Goal: Task Accomplishment & Management: Complete application form

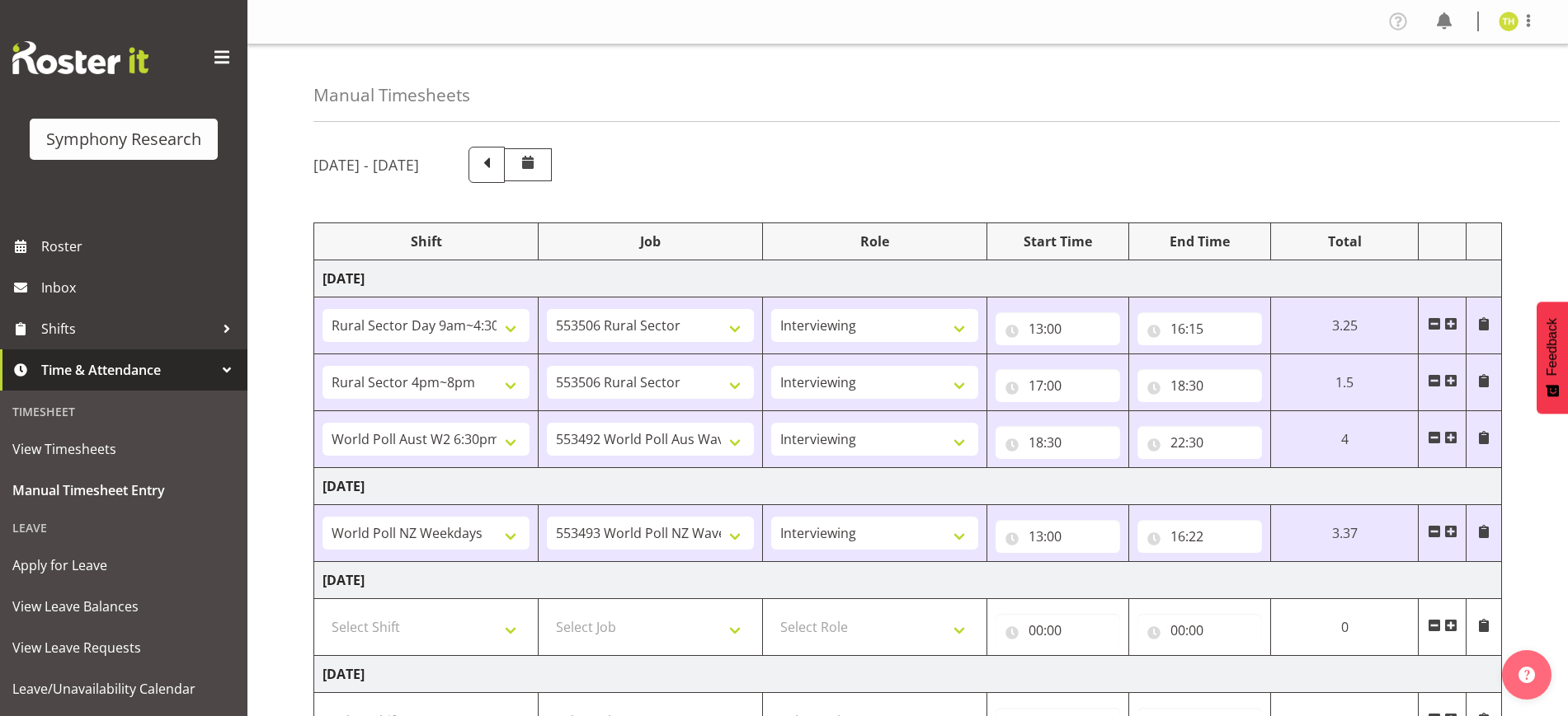
select select "81561"
select select "10587"
select select "47"
select select "81298"
select select "10587"
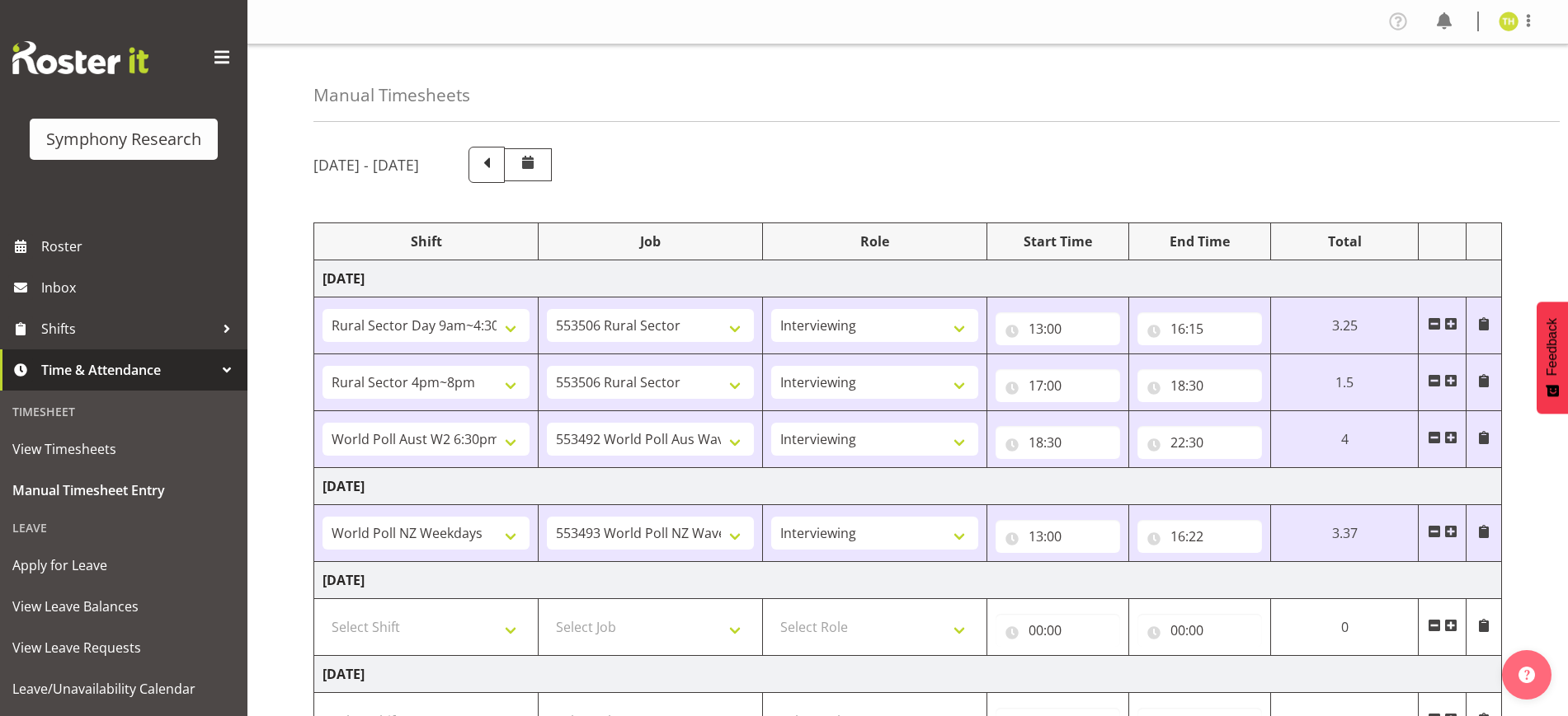
select select "47"
select select "56692"
select select "10499"
select select "47"
select select "41604"
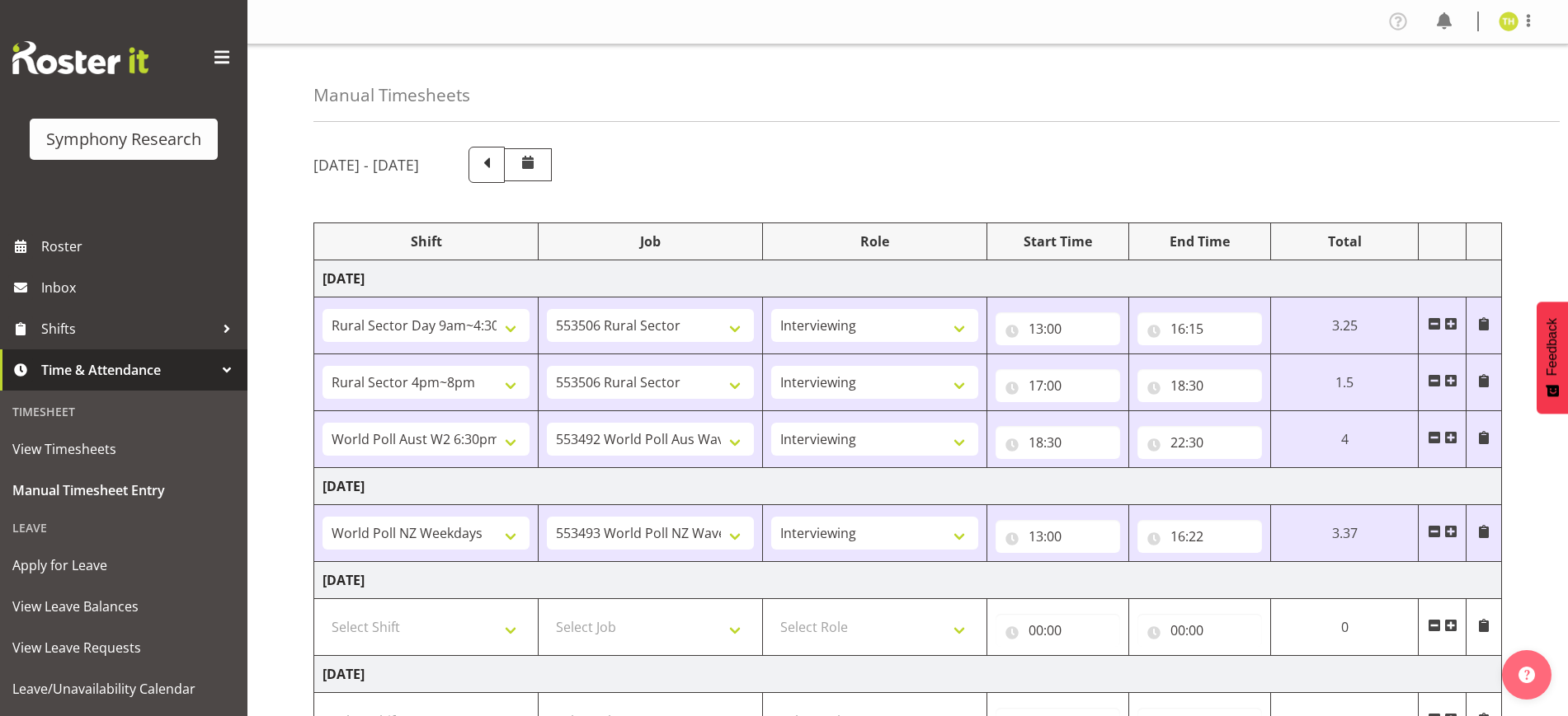
select select "10527"
select select "47"
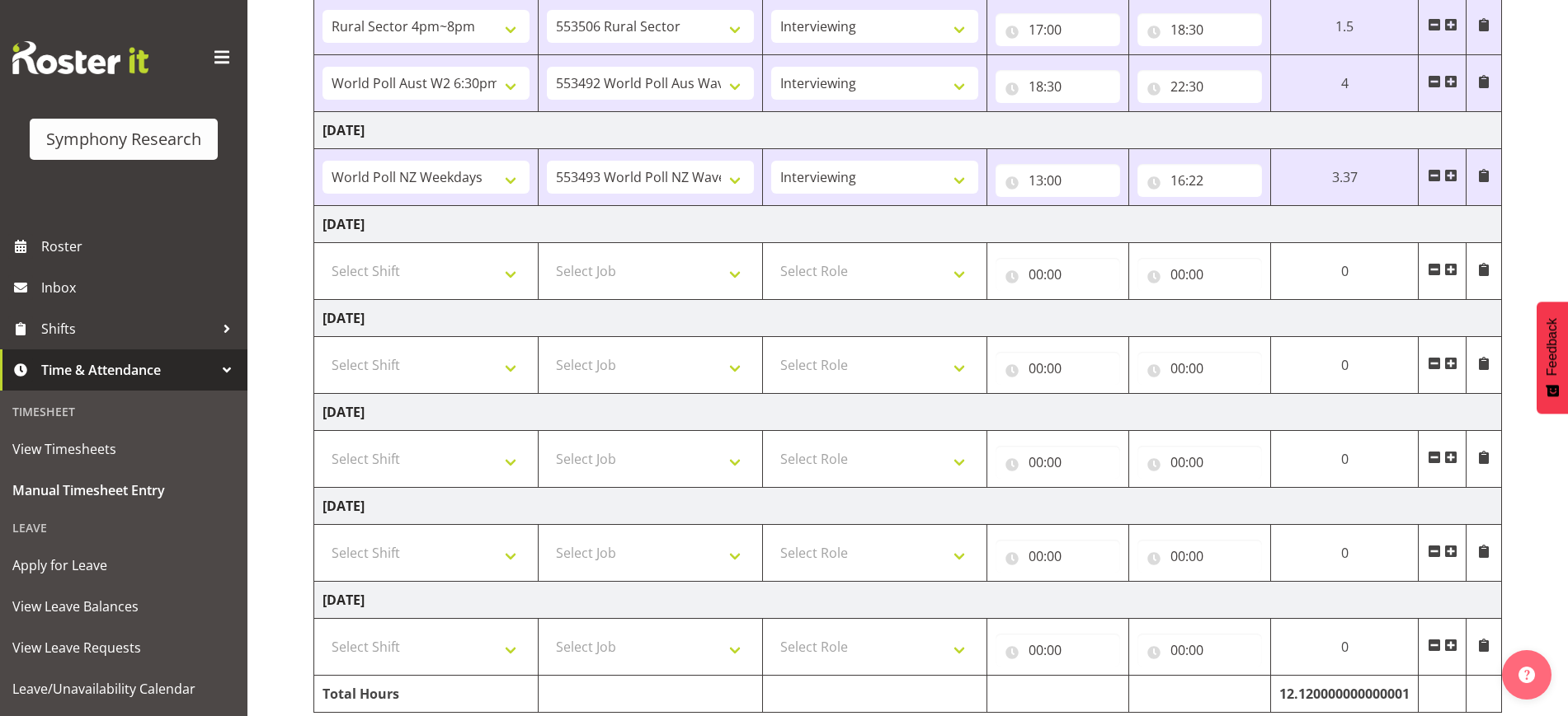
scroll to position [321, 0]
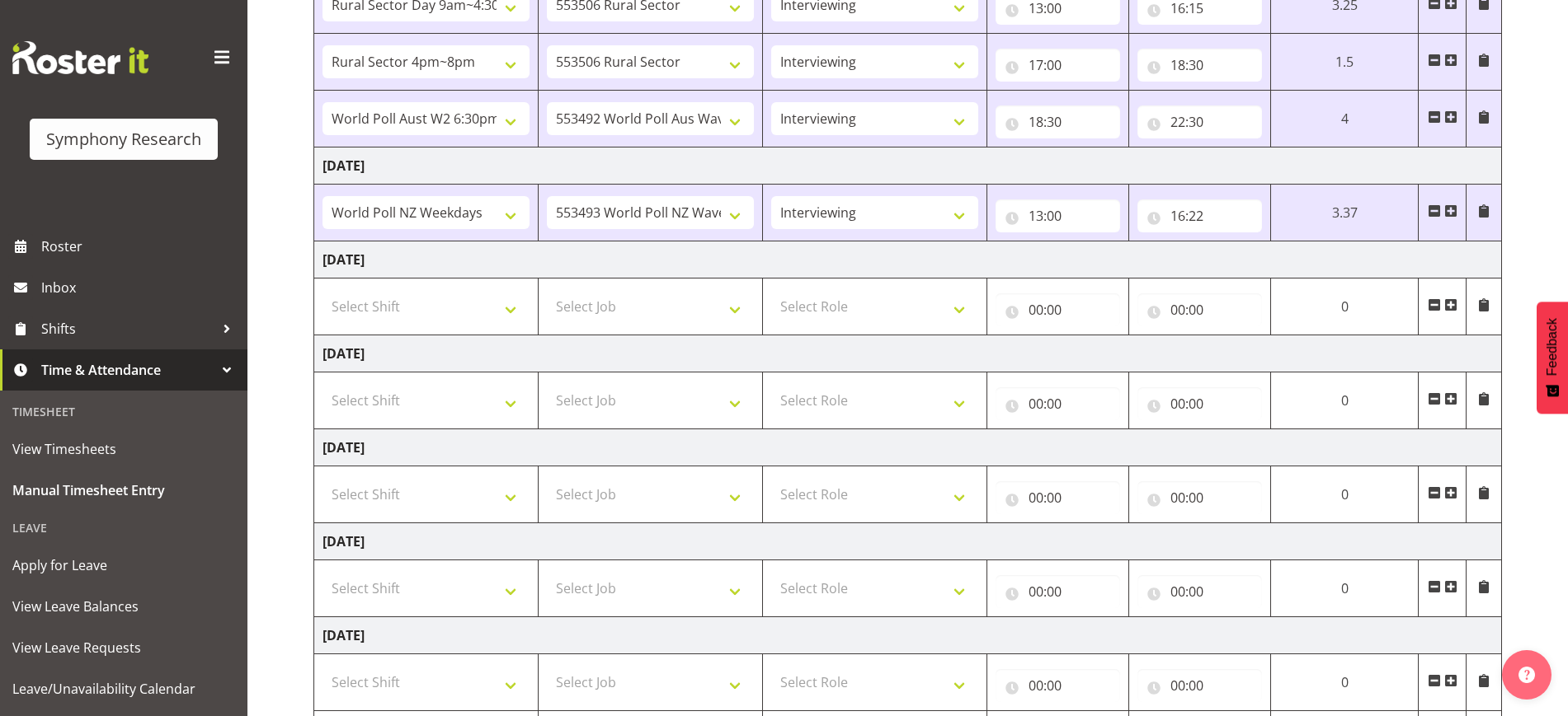
click at [1456, 209] on span at bounding box center [1451, 211] width 13 height 13
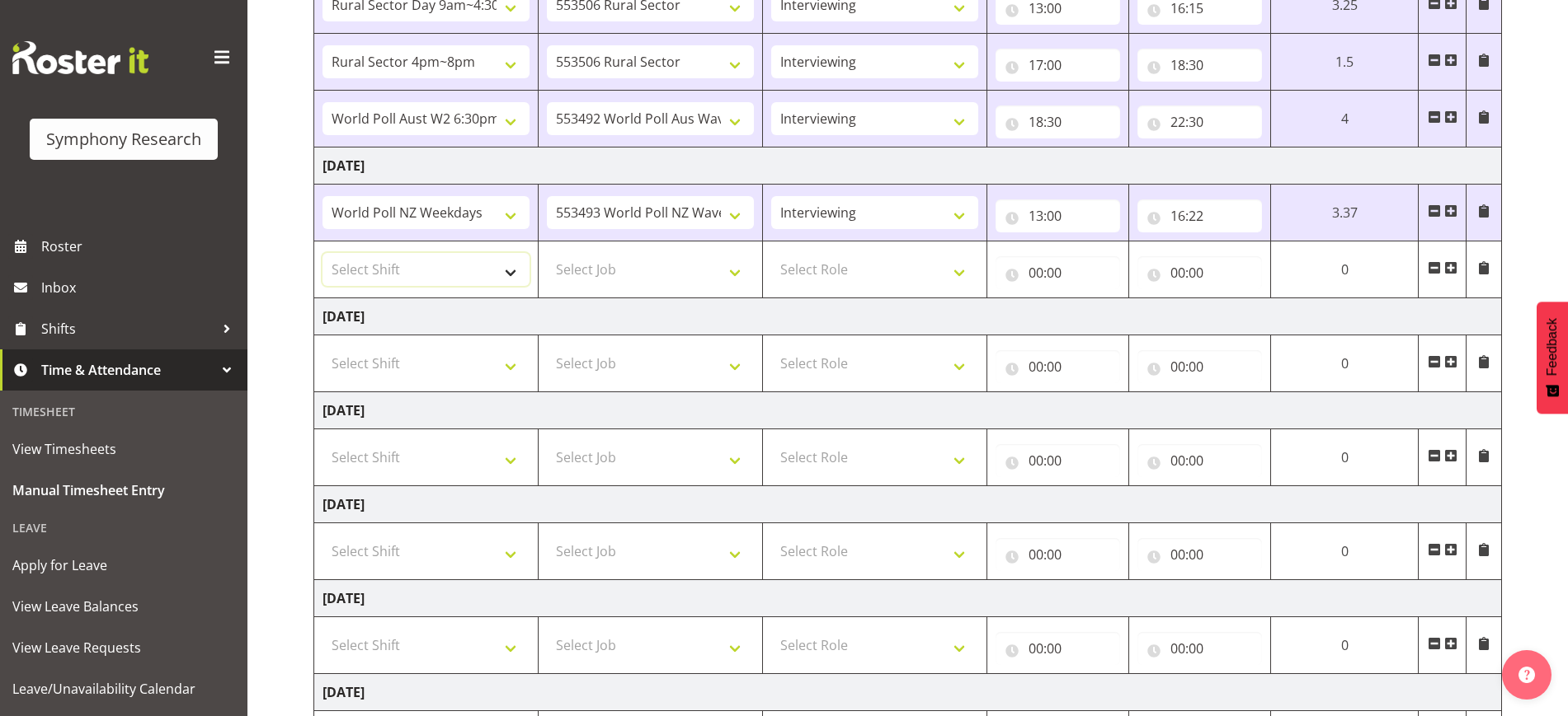
click at [430, 260] on select "Select Shift !!Weekend Residential (Roster IT Shift Label) *Business 9/10am ~ 4…" at bounding box center [426, 269] width 207 height 33
select select "81298"
click at [322, 253] on select "Select Shift !!Weekend Residential (Roster IT Shift Label) *Business 9/10am ~ 4…" at bounding box center [426, 269] width 207 height 33
click at [631, 268] on select "Select Job 550060 IF Admin 553492 World Poll Aus Wave 2 Main 2025 553493 World …" at bounding box center [650, 269] width 207 height 33
select select "10587"
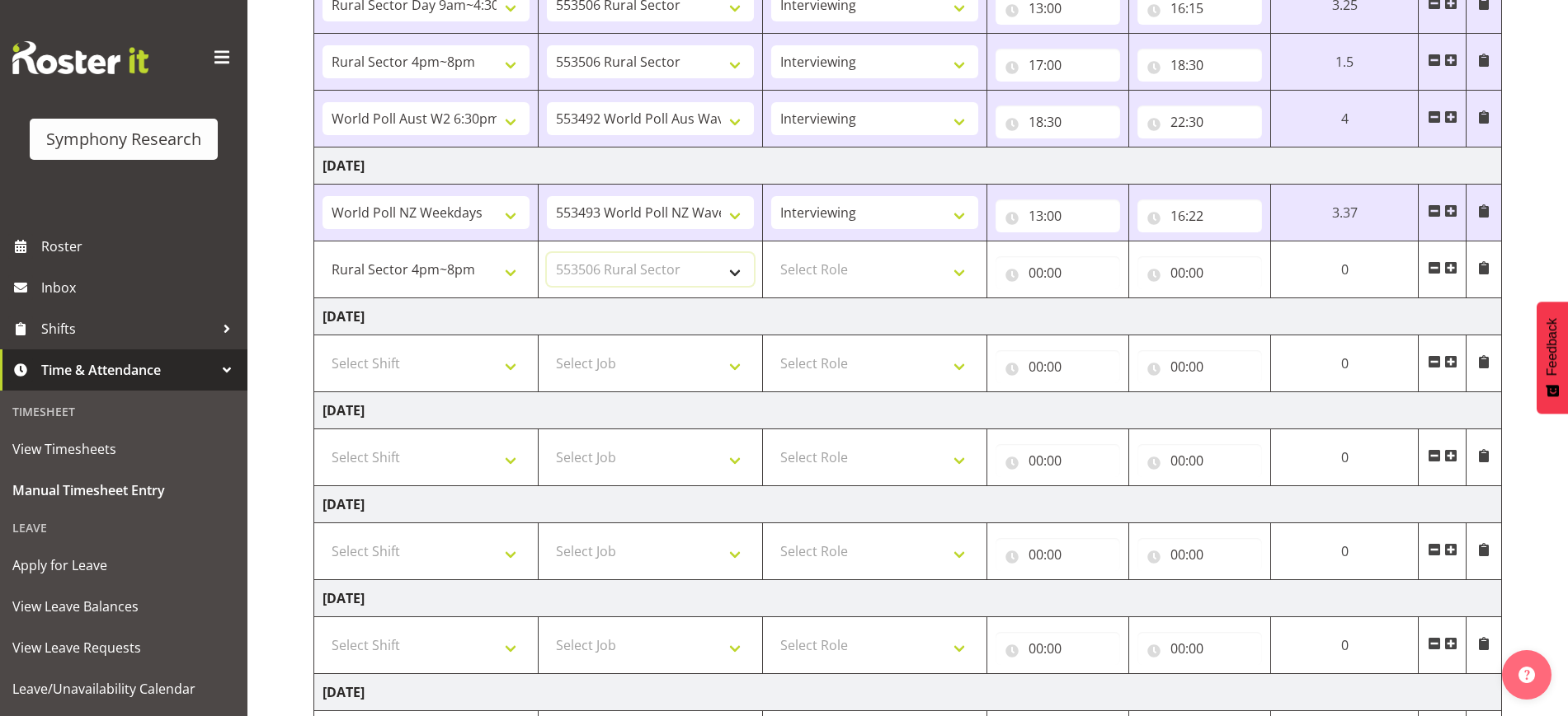
click at [547, 253] on select "Select Job 550060 IF Admin 553492 World Poll Aus Wave 2 Main 2025 553493 World …" at bounding box center [650, 269] width 207 height 33
click at [876, 275] on select "Select Role Briefing Interviewing" at bounding box center [875, 269] width 207 height 33
select select "47"
click at [771, 253] on select "Select Role Briefing Interviewing" at bounding box center [875, 269] width 207 height 33
click at [1035, 267] on input "00:00" at bounding box center [1058, 272] width 125 height 33
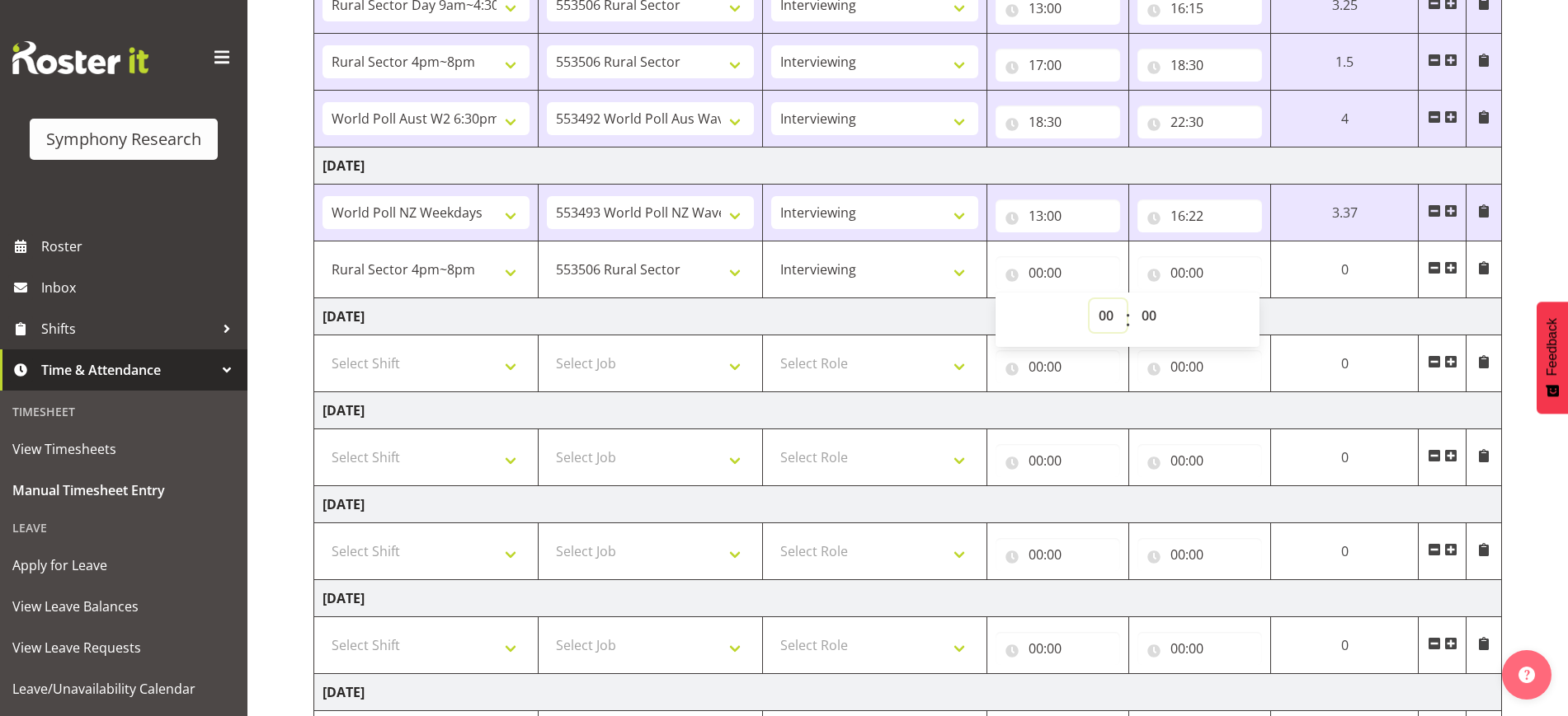
click at [1107, 317] on select "00 01 02 03 04 05 06 07 08 09 10 11 12 13 14 15 16 17 18 19 20 21 22 23" at bounding box center [1108, 315] width 37 height 33
select select "17"
click at [1127, 299] on select "00 01 02 03 04 05 06 07 08 09 10 11 12 13 14 15 16 17 18 19 20 21 22 23" at bounding box center [1108, 315] width 37 height 33
type input "17:00"
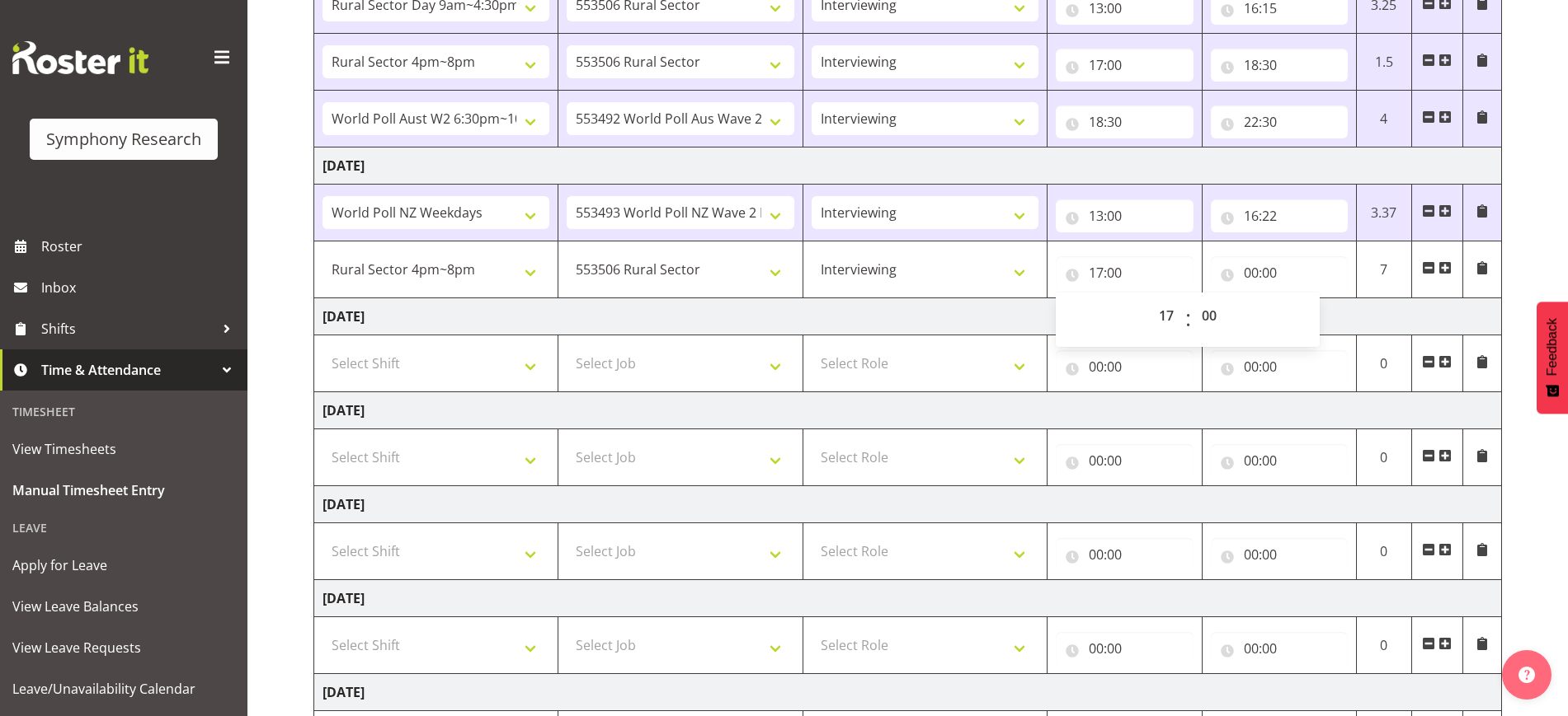
click at [1342, 298] on td "[DATE]" at bounding box center [908, 316] width 1188 height 37
click at [1259, 271] on input "00:00" at bounding box center [1279, 272] width 137 height 33
click at [1315, 311] on select "00 01 02 03 04 05 06 07 08 09 10 11 12 13 14 15 16 17 18 19 20 21 22 23" at bounding box center [1323, 315] width 37 height 33
select select "20"
click at [1305, 299] on select "00 01 02 03 04 05 06 07 08 09 10 11 12 13 14 15 16 17 18 19 20 21 22 23" at bounding box center [1323, 315] width 37 height 33
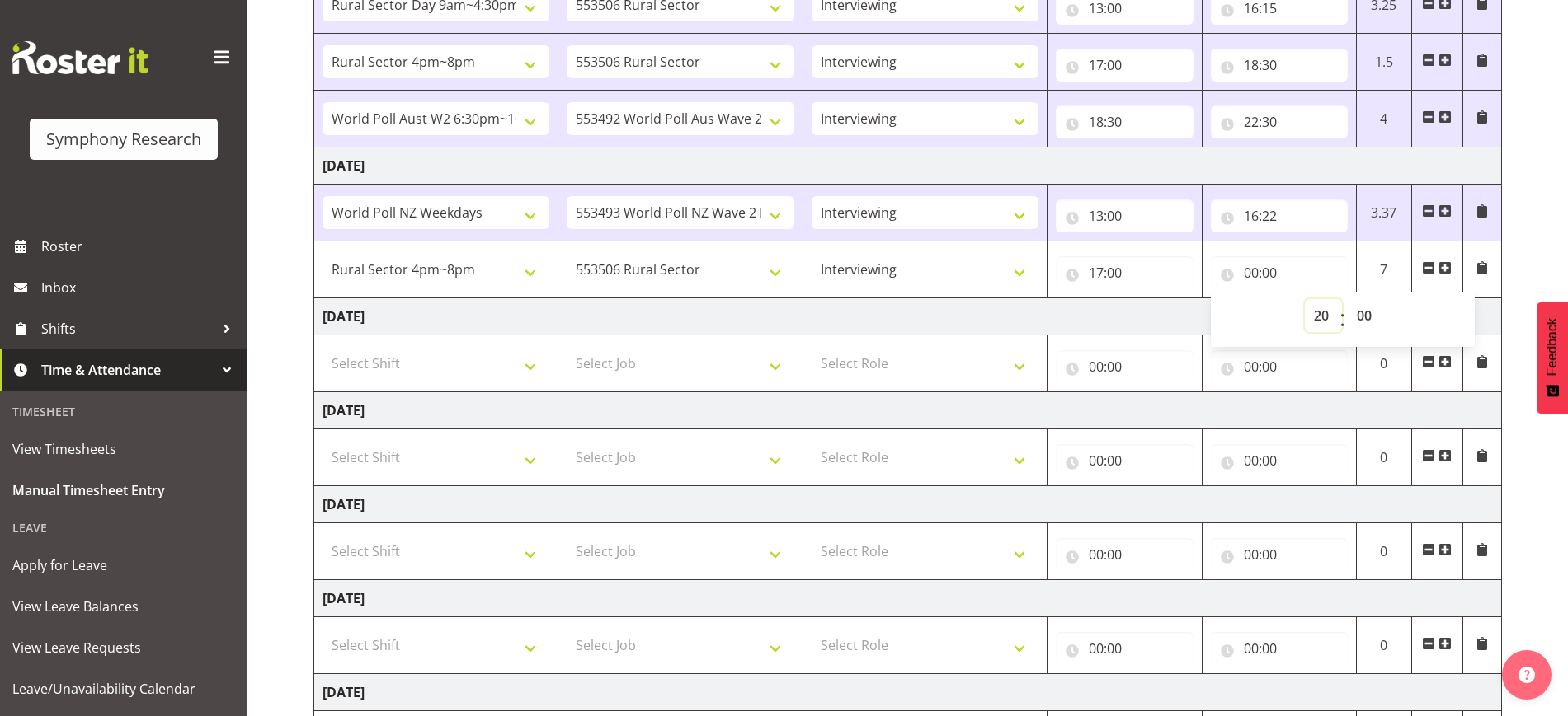
type input "20:00"
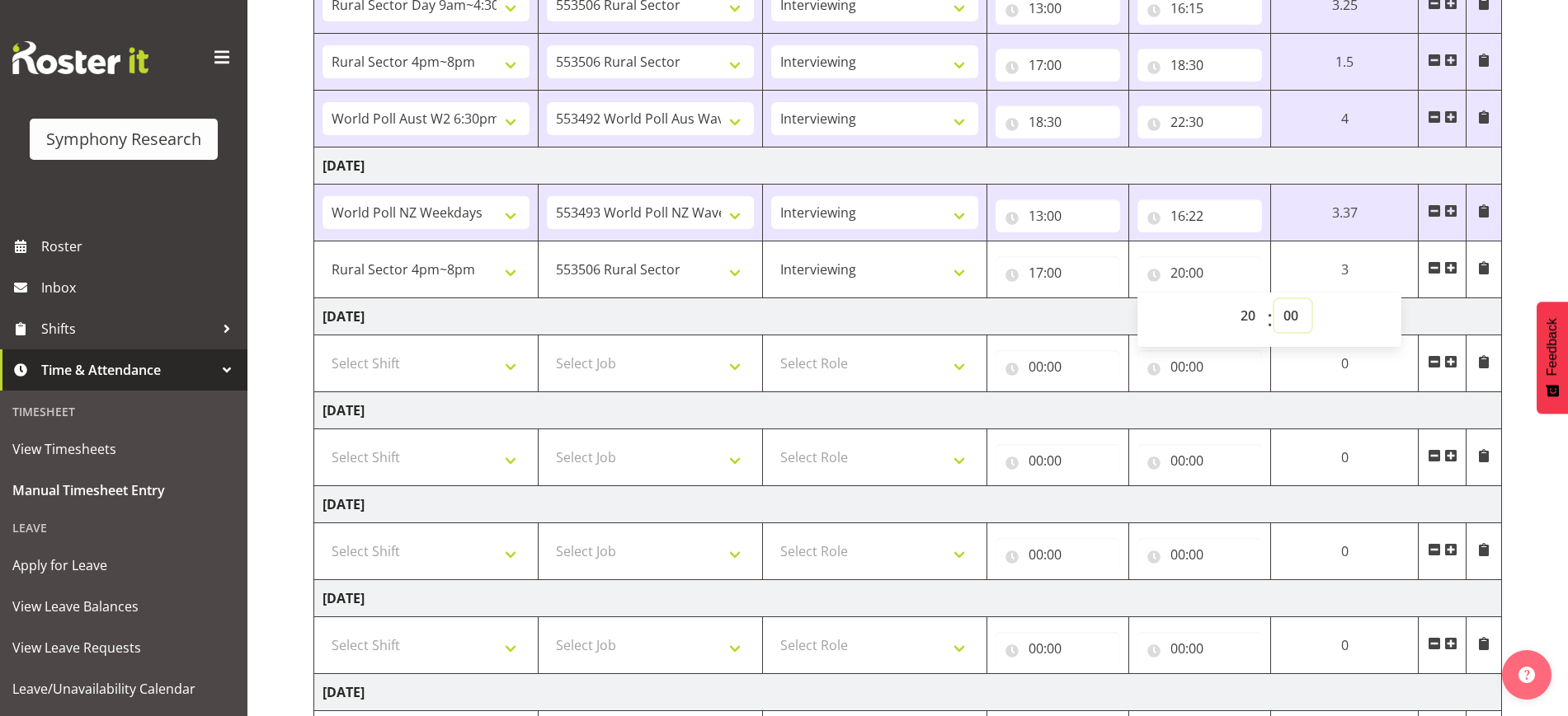
click at [1285, 315] on select "00 01 02 03 04 05 06 07 08 09 10 11 12 13 14 15 16 17 18 19 20 21 22 23 24 25 2…" at bounding box center [1293, 315] width 37 height 33
select select "10"
click at [1275, 299] on select "00 01 02 03 04 05 06 07 08 09 10 11 12 13 14 15 16 17 18 19 20 21 22 23 24 25 2…" at bounding box center [1293, 315] width 37 height 33
type input "20:10"
click at [1264, 263] on td "20:10 00 01 02 03 04 05 06 07 08 09 10 11 12 13 14 15 16 17 18 19 20 21 22 23 :…" at bounding box center [1200, 269] width 142 height 57
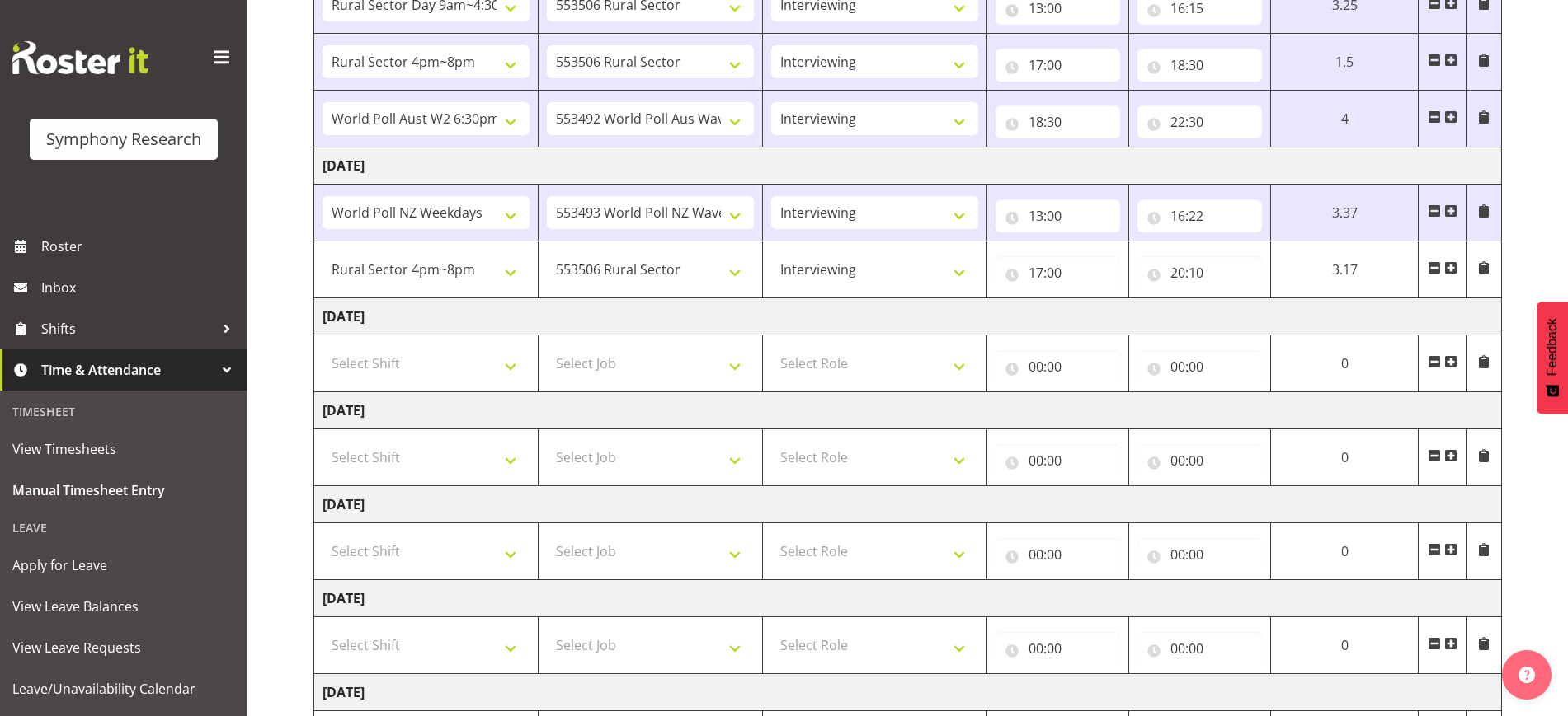
click at [1456, 268] on span at bounding box center [1451, 268] width 13 height 13
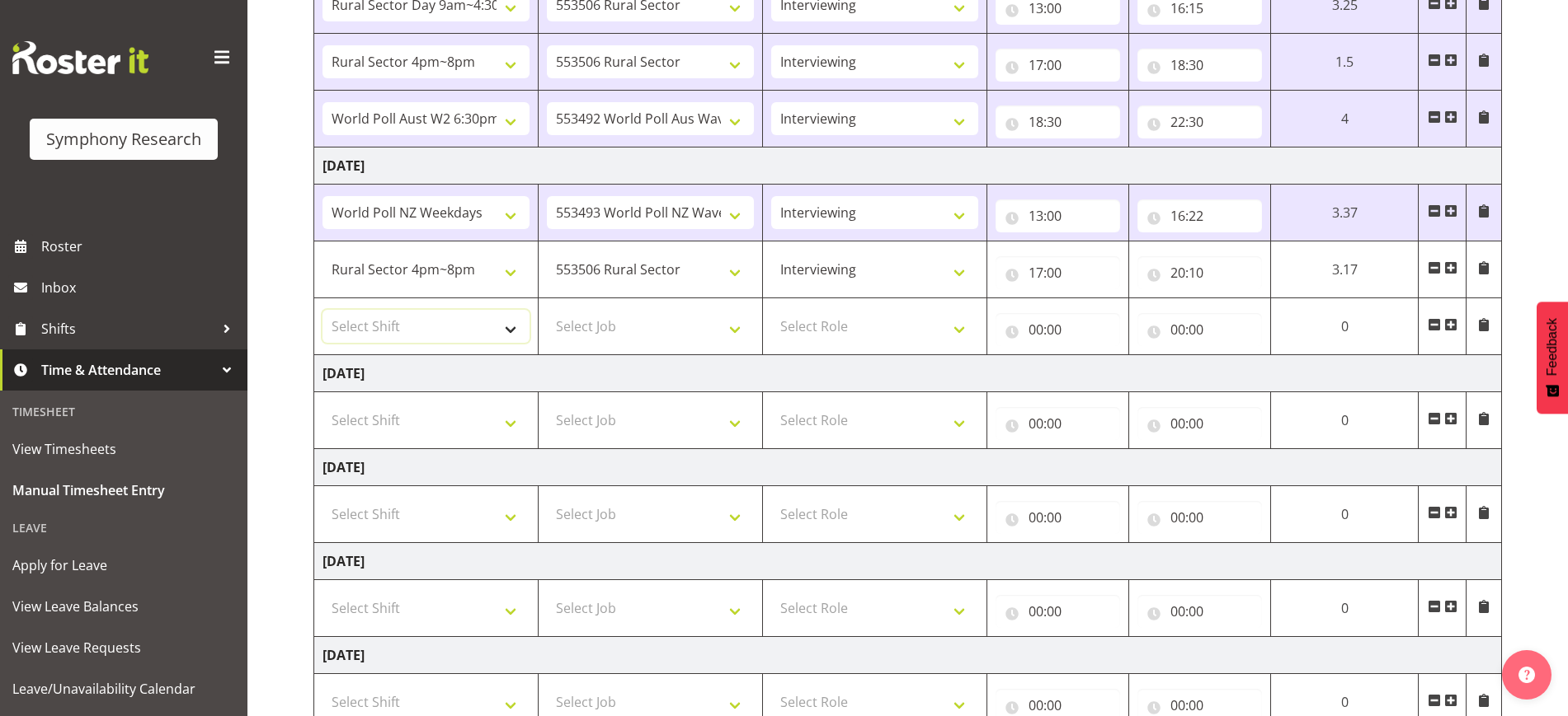
click at [498, 316] on select "Select Shift !!Weekend Residential (Roster IT Shift Label) *Business 9/10am ~ 4…" at bounding box center [426, 326] width 207 height 33
select select "56692"
click at [322, 310] on select "Select Shift !!Weekend Residential (Roster IT Shift Label) *Business 9/10am ~ 4…" at bounding box center [426, 326] width 207 height 33
click at [635, 318] on select "Select Job 550060 IF Admin 553492 World Poll Aus Wave 2 Main 2025 553493 World …" at bounding box center [650, 326] width 207 height 33
select select "10499"
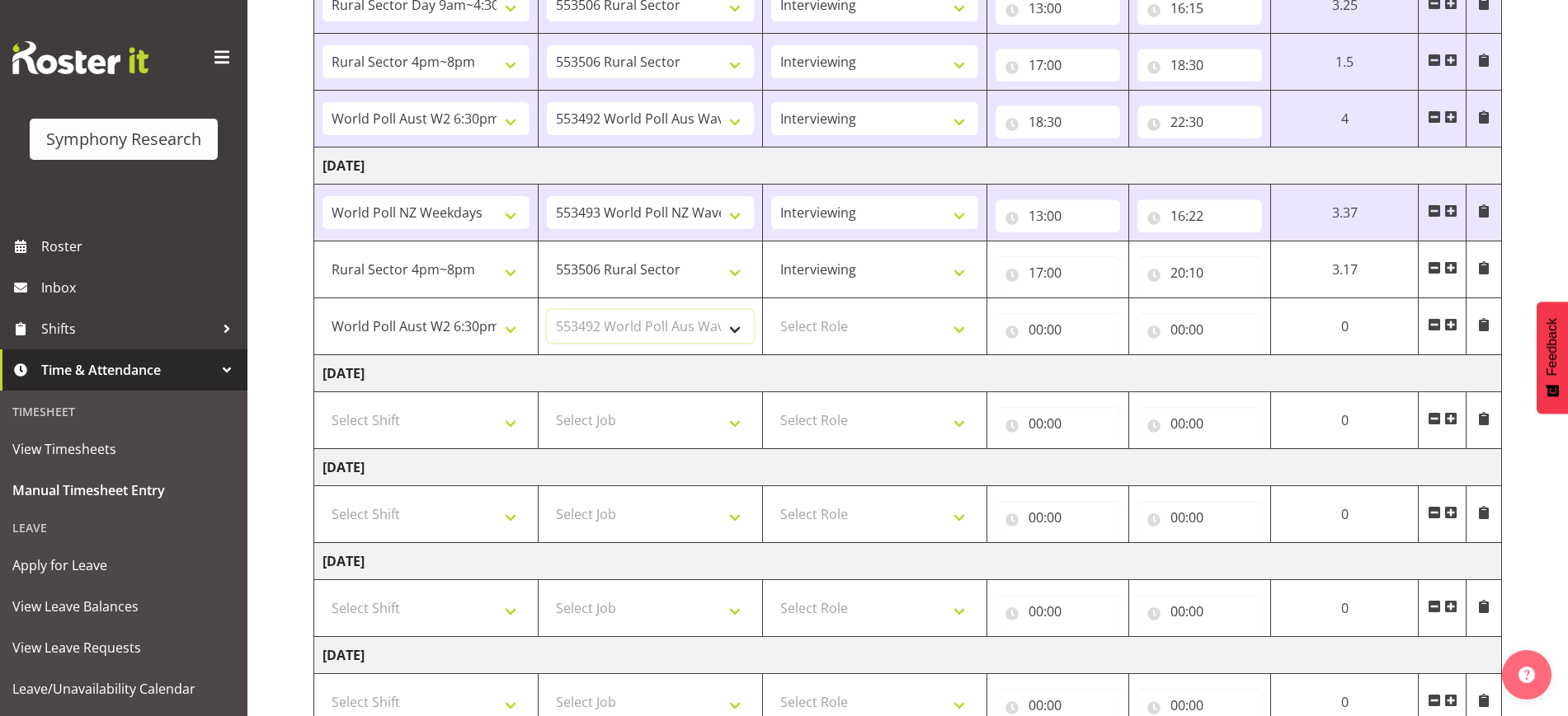
click at [547, 310] on select "Select Job 550060 IF Admin 553492 World Poll Aus Wave 2 Main 2025 553493 World …" at bounding box center [650, 326] width 207 height 33
click at [831, 345] on td "Select Role Briefing Interviewing" at bounding box center [876, 326] width 224 height 57
click at [834, 329] on select "Select Role Briefing Interviewing" at bounding box center [875, 326] width 207 height 33
select select "47"
click at [771, 310] on select "Select Role Briefing Interviewing" at bounding box center [875, 326] width 207 height 33
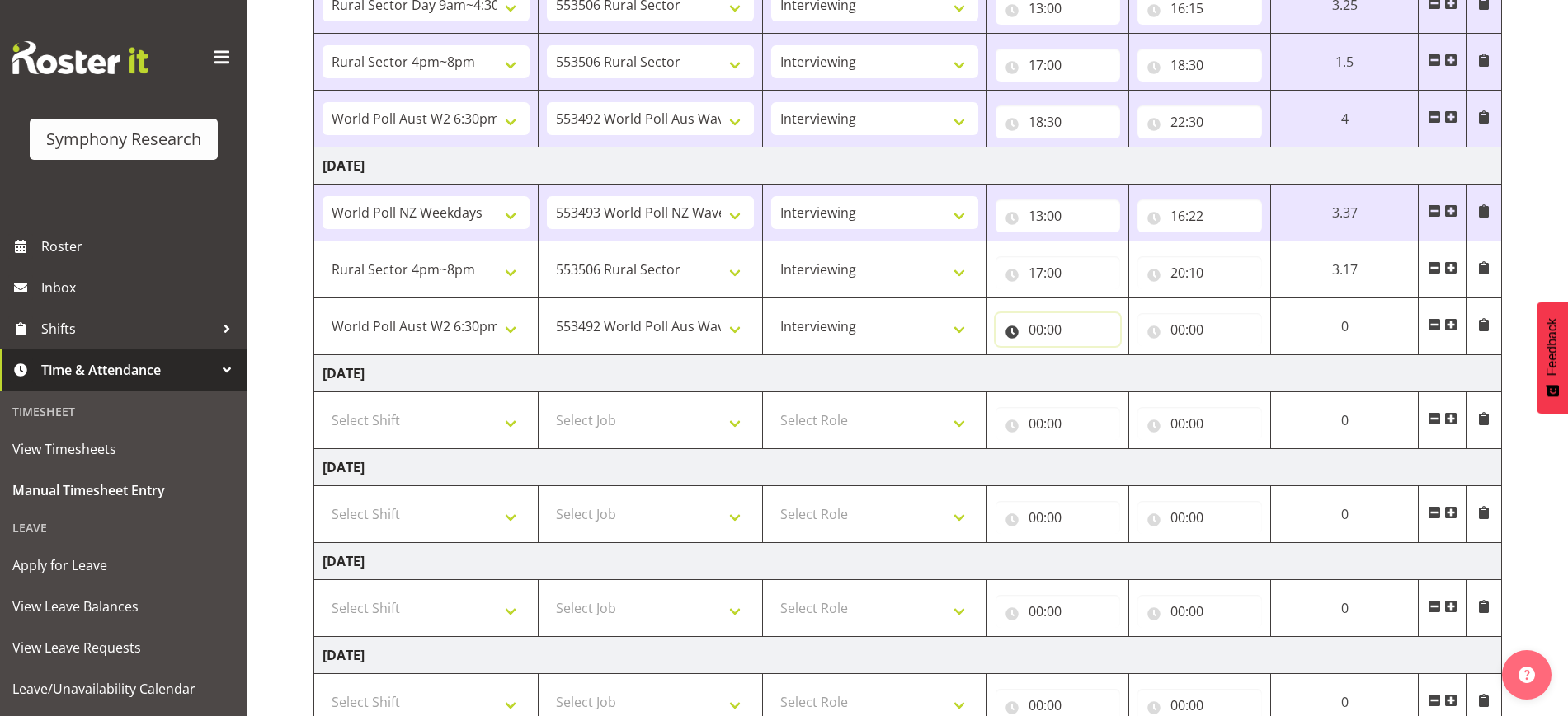
click at [1045, 326] on input "00:00" at bounding box center [1058, 330] width 125 height 33
click at [1108, 381] on select "00 01 02 03 04 05 06 07 08 09 10 11 12 13 14 15 16 17 18 19 20 21 22 23" at bounding box center [1108, 373] width 37 height 33
select select "20"
click at [1127, 357] on select "00 01 02 03 04 05 06 07 08 09 10 11 12 13 14 15 16 17 18 19 20 21 22 23" at bounding box center [1108, 373] width 37 height 33
type input "20:00"
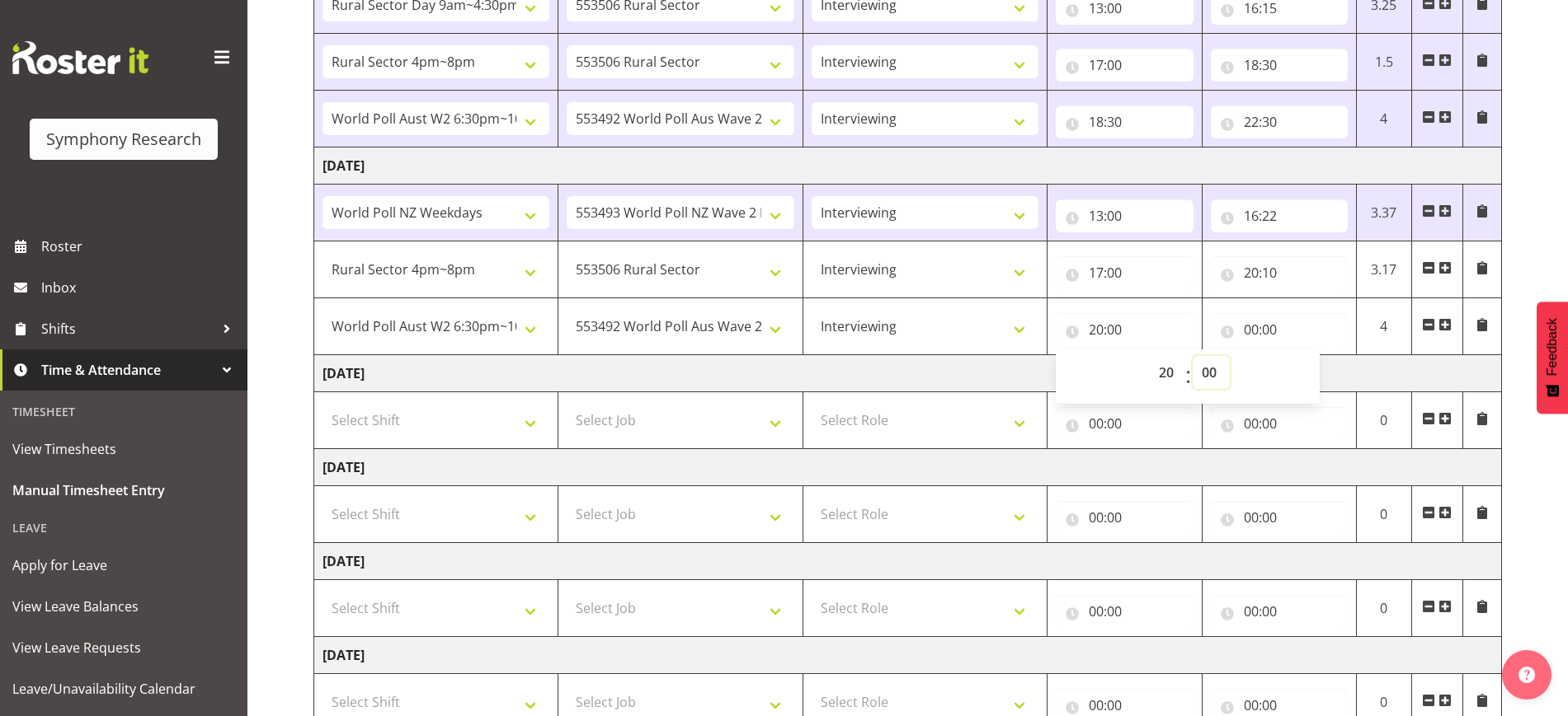
click at [1205, 364] on select "00 01 02 03 04 05 06 07 08 09 10 11 12 13 14 15 16 17 18 19 20 21 22 23 24 25 2…" at bounding box center [1211, 373] width 37 height 33
select select "10"
click at [1193, 357] on select "00 01 02 03 04 05 06 07 08 09 10 11 12 13 14 15 16 17 18 19 20 21 22 23 24 25 2…" at bounding box center [1211, 373] width 37 height 33
type input "20:10"
click at [1008, 368] on td "[DATE]" at bounding box center [908, 374] width 1188 height 37
